Goal: Task Accomplishment & Management: Manage account settings

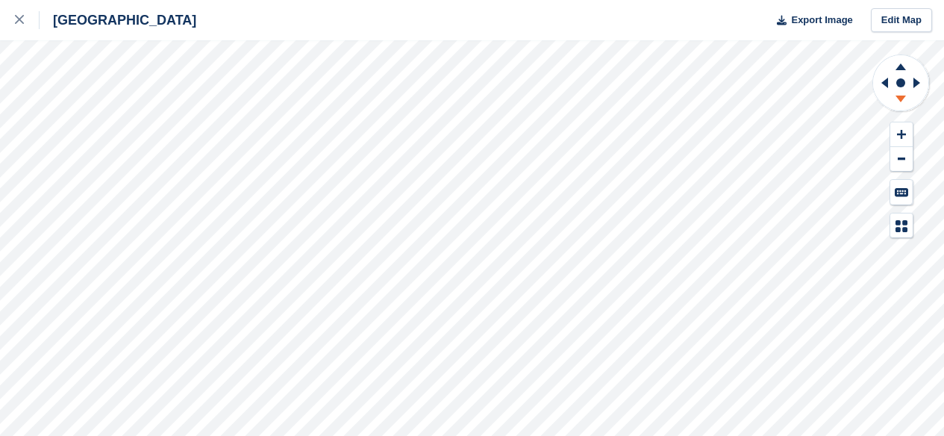
click at [896, 95] on icon at bounding box center [900, 98] width 10 height 7
click at [897, 62] on icon at bounding box center [900, 64] width 39 height 19
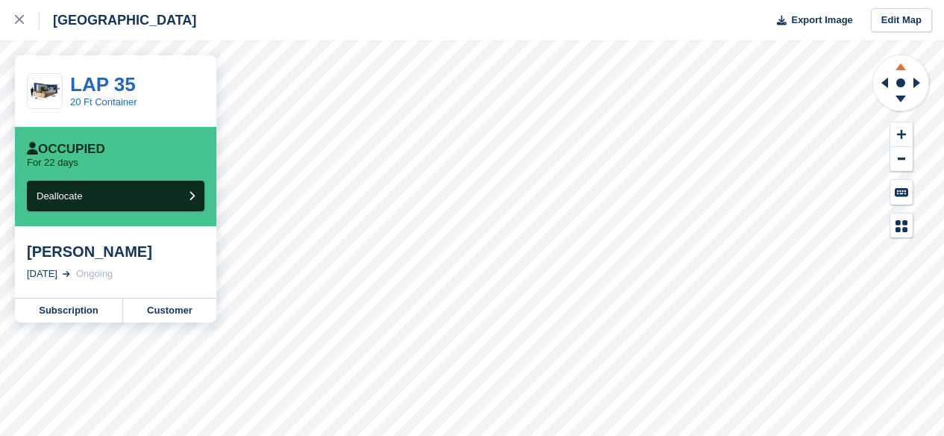
click at [899, 69] on icon at bounding box center [900, 66] width 10 height 7
click at [897, 95] on icon at bounding box center [900, 98] width 10 height 7
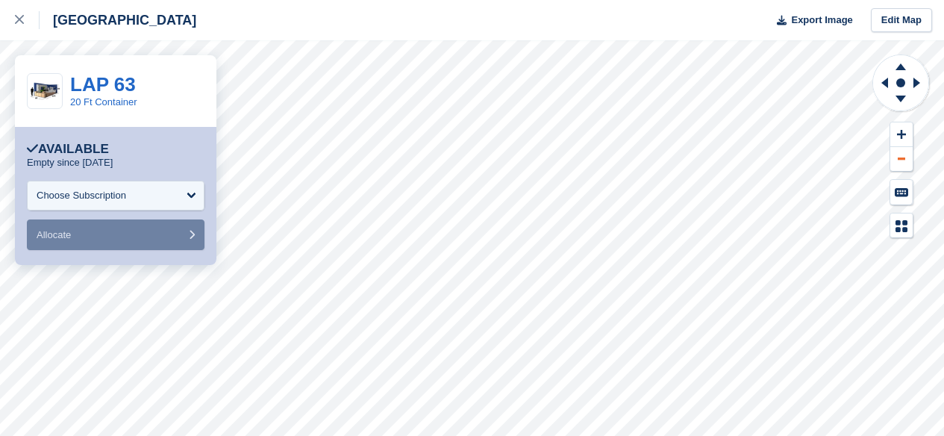
click at [894, 166] on button at bounding box center [901, 159] width 22 height 25
click at [894, 100] on icon at bounding box center [900, 101] width 39 height 19
click at [894, 66] on icon at bounding box center [900, 64] width 39 height 19
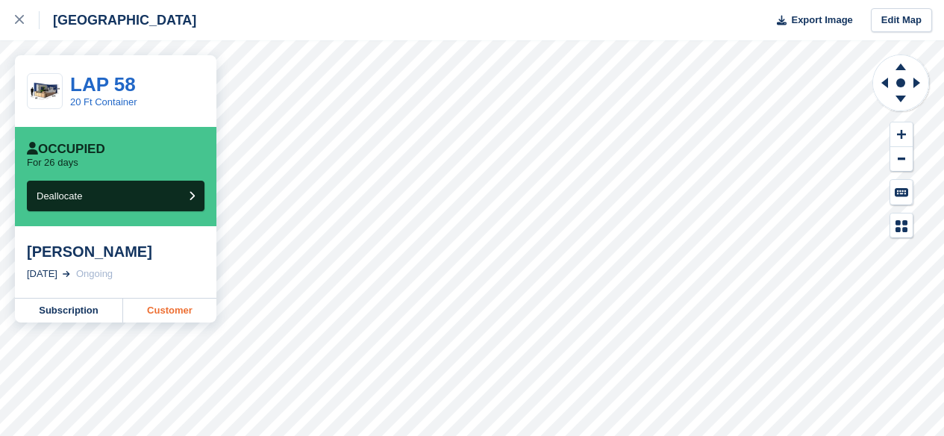
click at [173, 307] on link "Customer" at bounding box center [169, 310] width 93 height 24
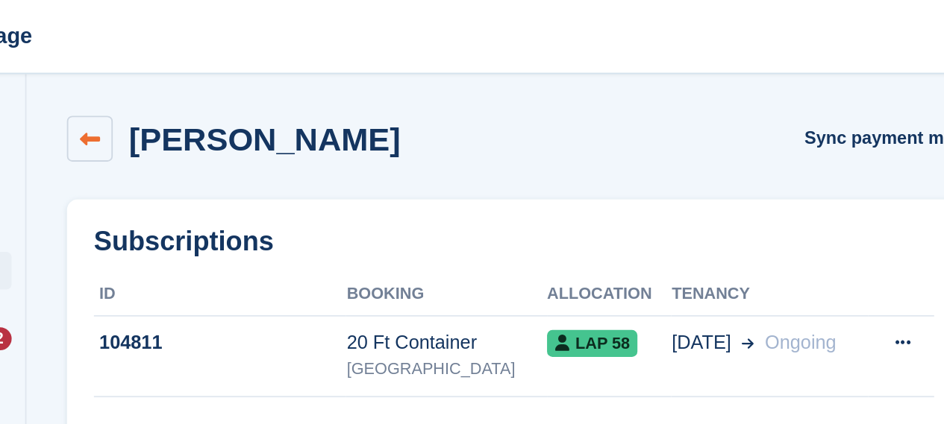
click at [179, 82] on icon at bounding box center [184, 77] width 11 height 11
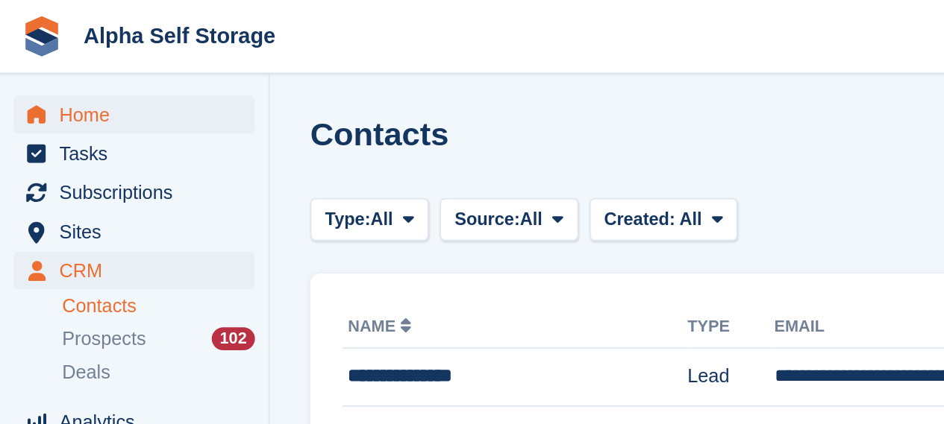
click at [43, 57] on span "Home" at bounding box center [78, 63] width 90 height 21
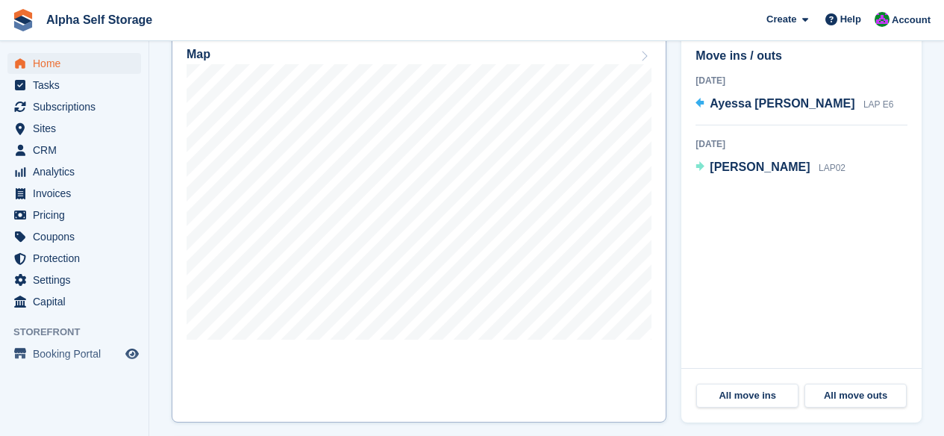
scroll to position [478, 0]
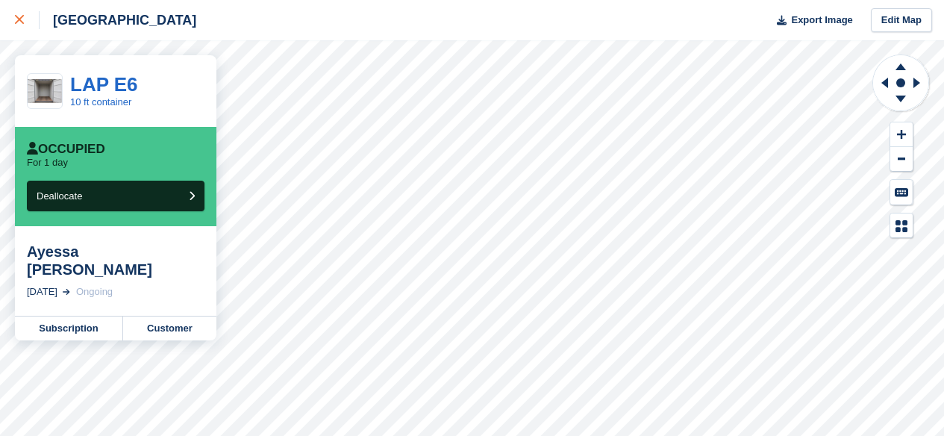
click at [22, 24] on icon at bounding box center [19, 19] width 9 height 9
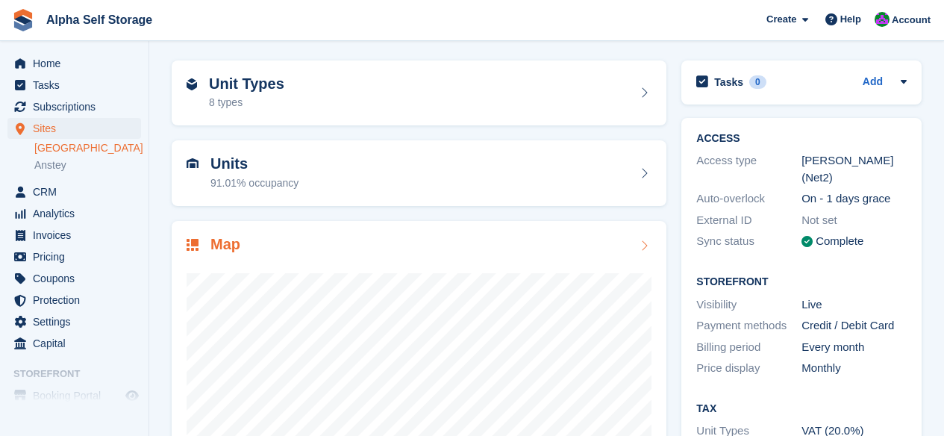
scroll to position [51, 0]
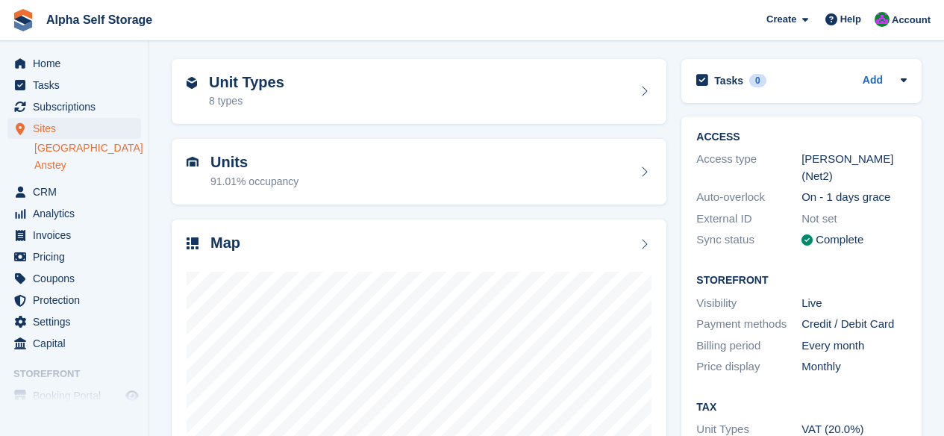
click at [43, 167] on link "Anstey" at bounding box center [87, 165] width 107 height 14
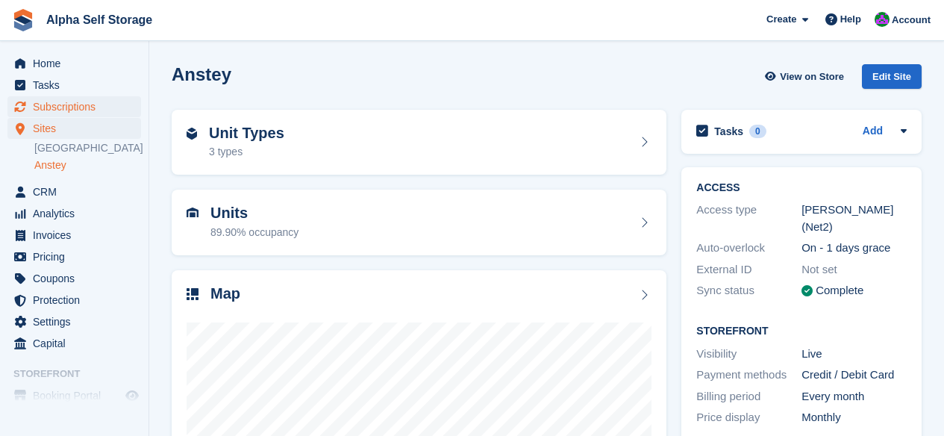
click at [56, 109] on span "Subscriptions" at bounding box center [78, 106] width 90 height 21
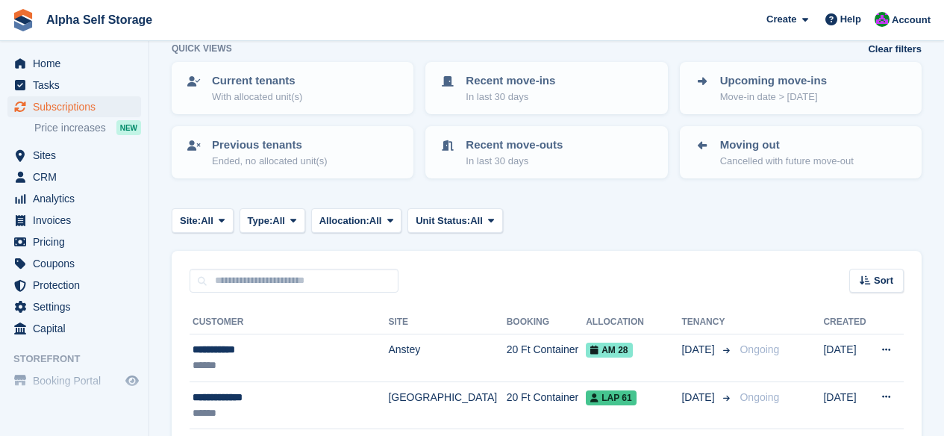
scroll to position [84, 0]
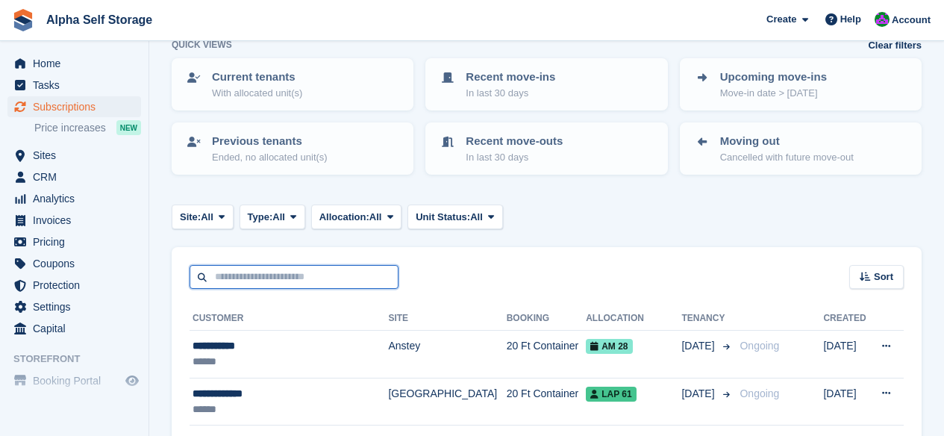
click at [355, 272] on input "text" at bounding box center [293, 277] width 209 height 25
type input "*****"
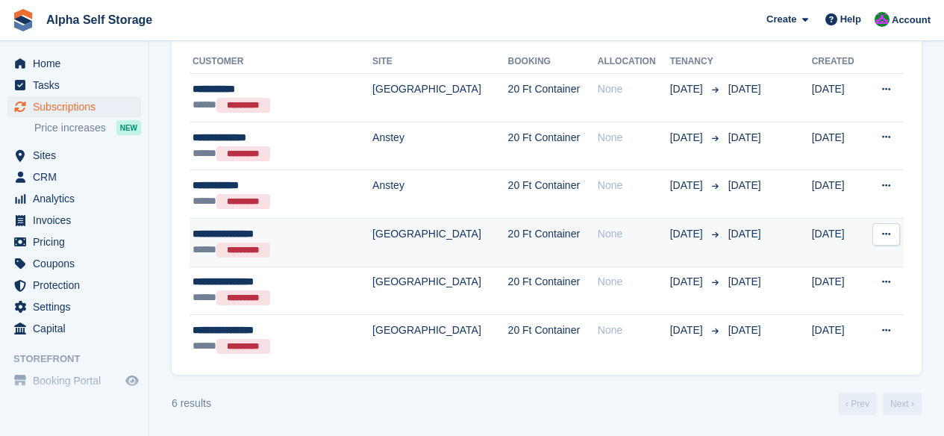
scroll to position [339, 0]
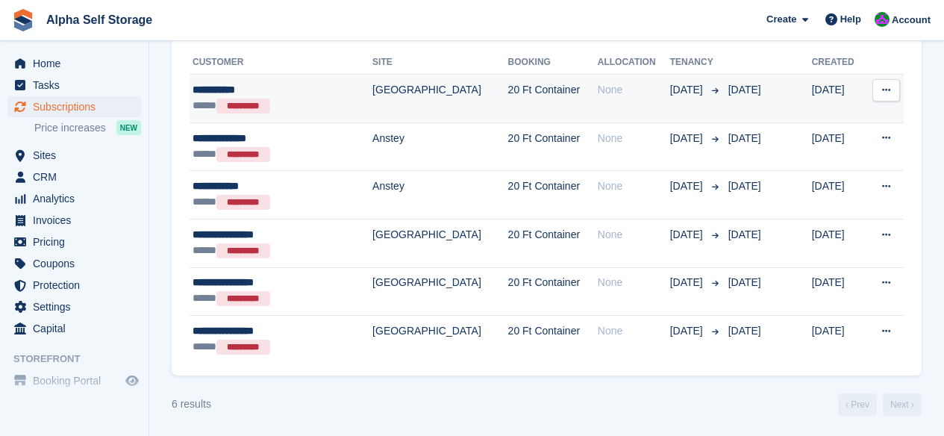
click at [508, 84] on td "20 Ft Container" at bounding box center [553, 99] width 90 height 48
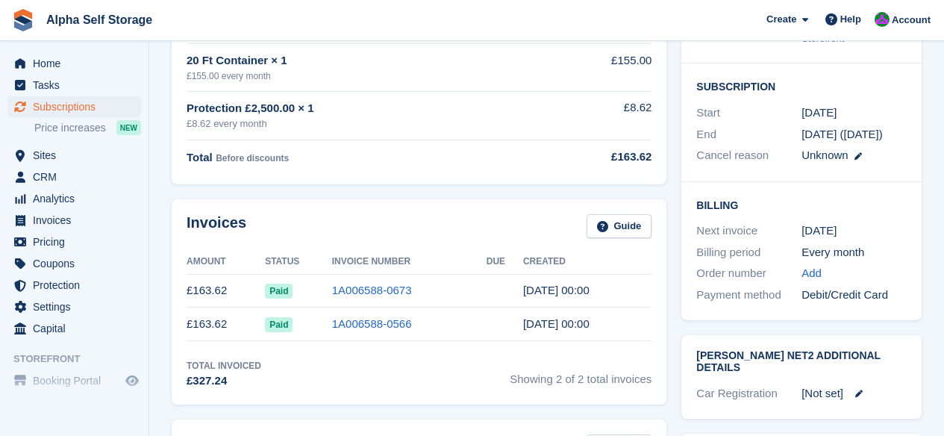
scroll to position [254, 0]
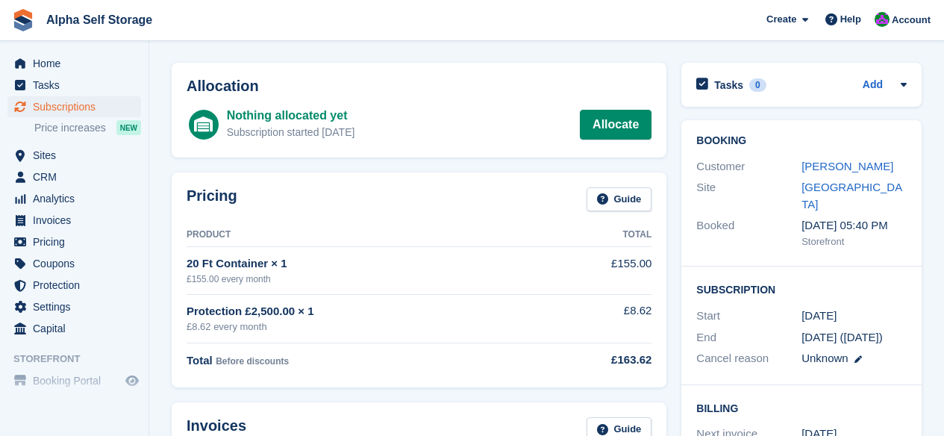
scroll to position [58, 0]
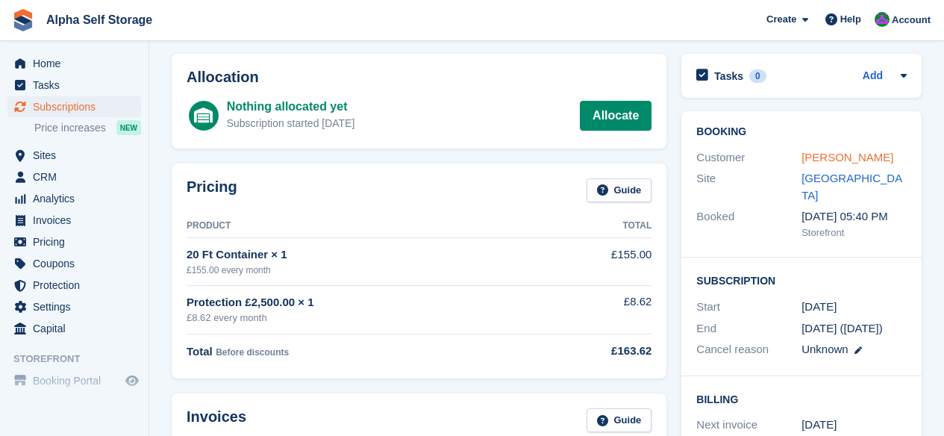
click at [829, 153] on link "[PERSON_NAME]" at bounding box center [847, 157] width 92 height 13
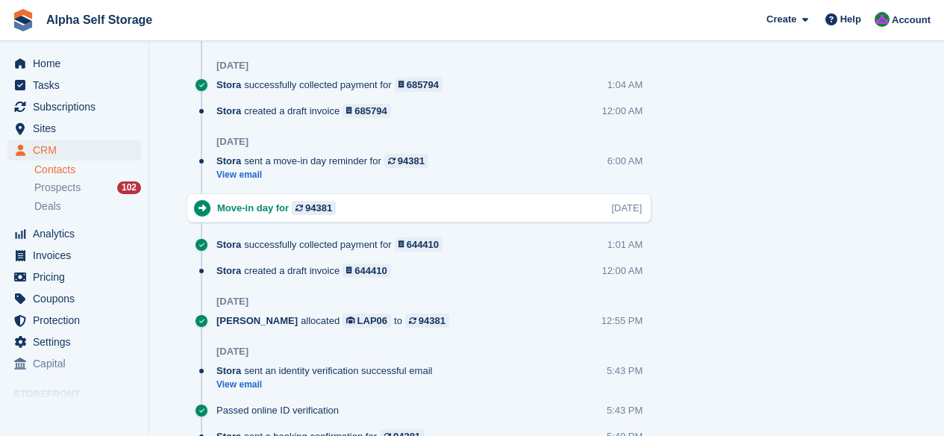
scroll to position [1121, 0]
